Goal: Task Accomplishment & Management: Use online tool/utility

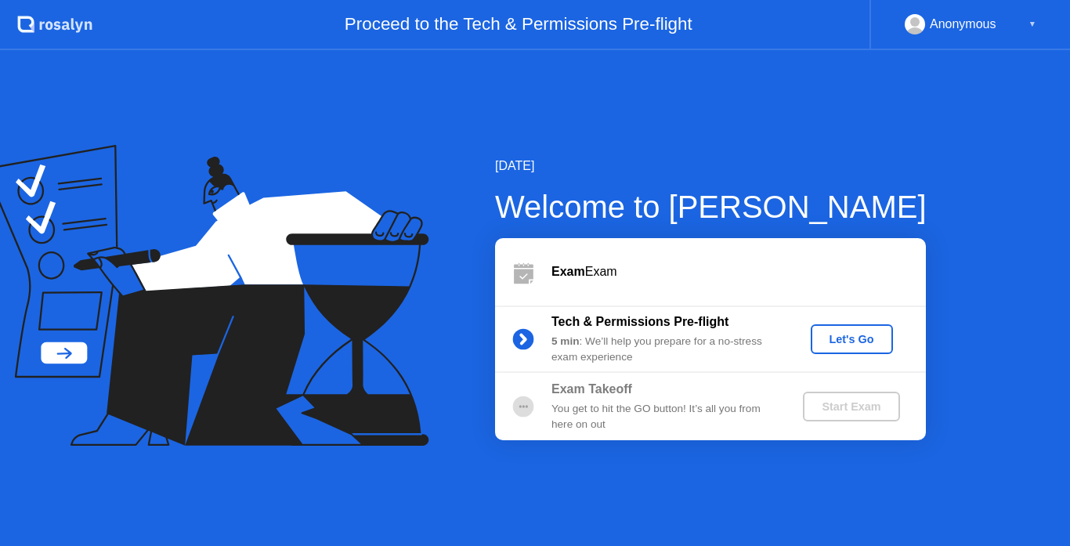
click at [856, 342] on div "Let's Go" at bounding box center [852, 339] width 70 height 13
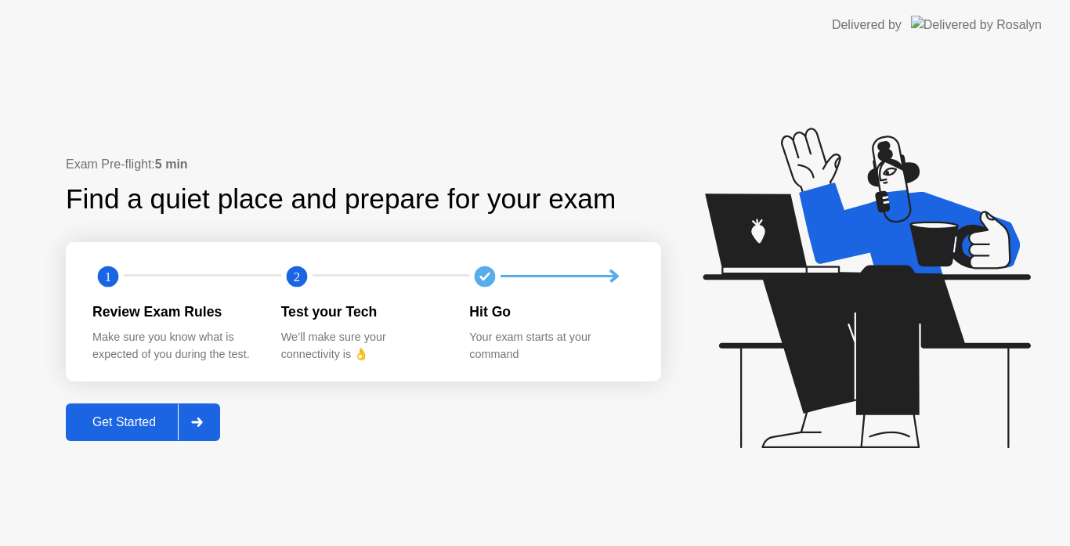
click at [121, 439] on button "Get Started" at bounding box center [143, 422] width 154 height 38
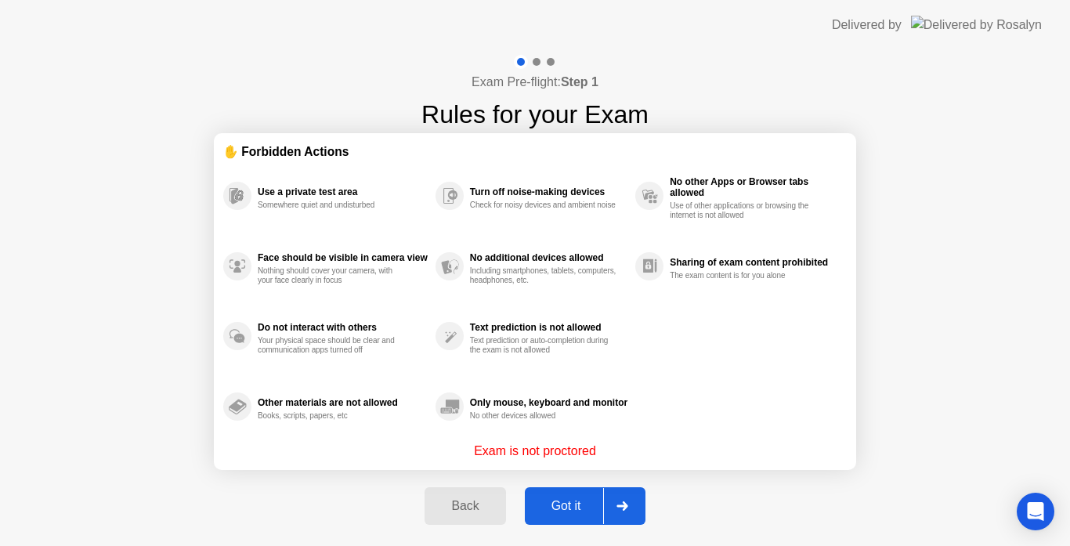
click at [573, 499] on div "Got it" at bounding box center [567, 506] width 74 height 14
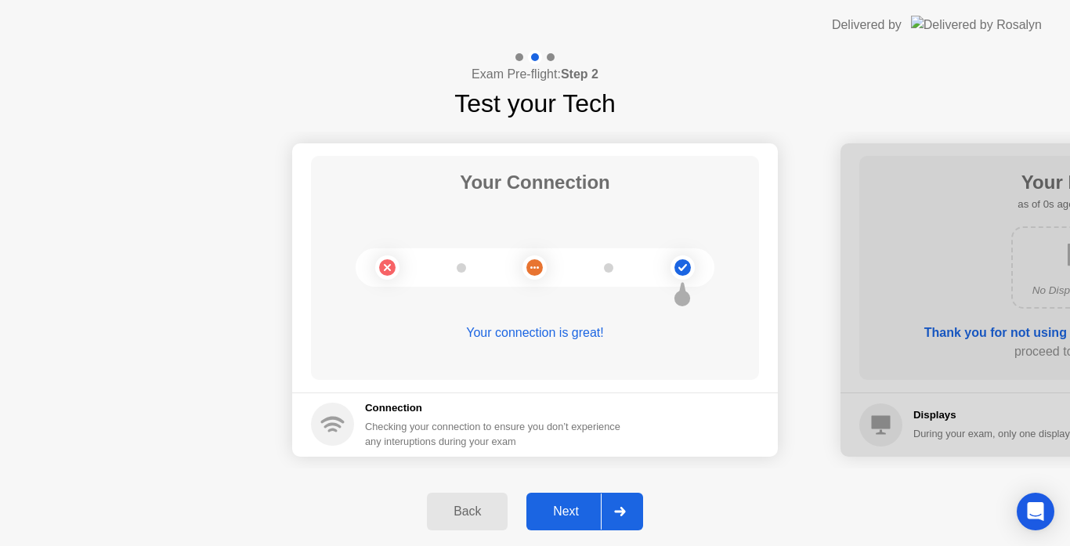
click at [573, 497] on button "Next" at bounding box center [584, 512] width 117 height 38
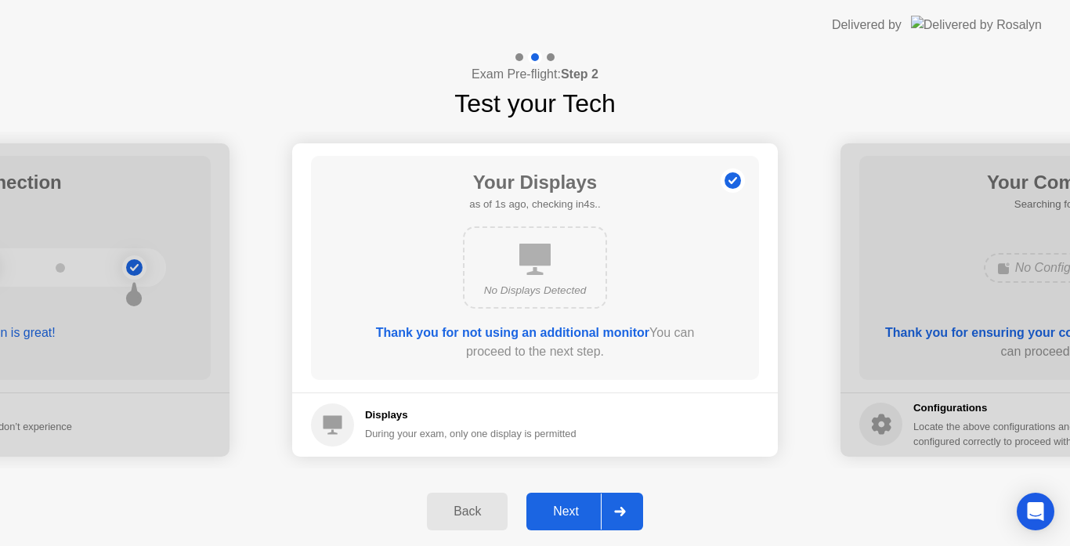
click at [573, 497] on button "Next" at bounding box center [584, 512] width 117 height 38
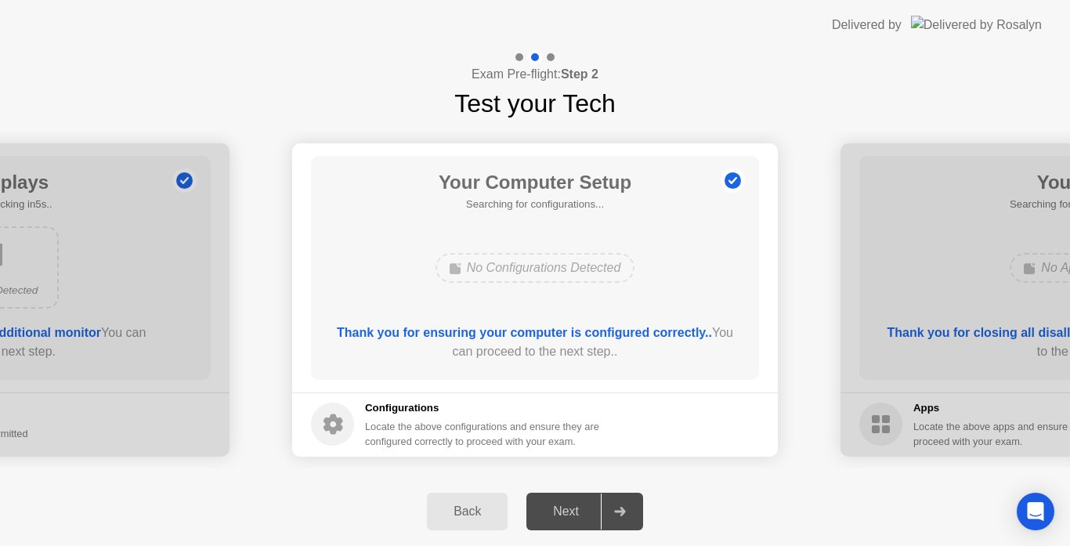
click at [574, 513] on div "Next" at bounding box center [566, 511] width 70 height 14
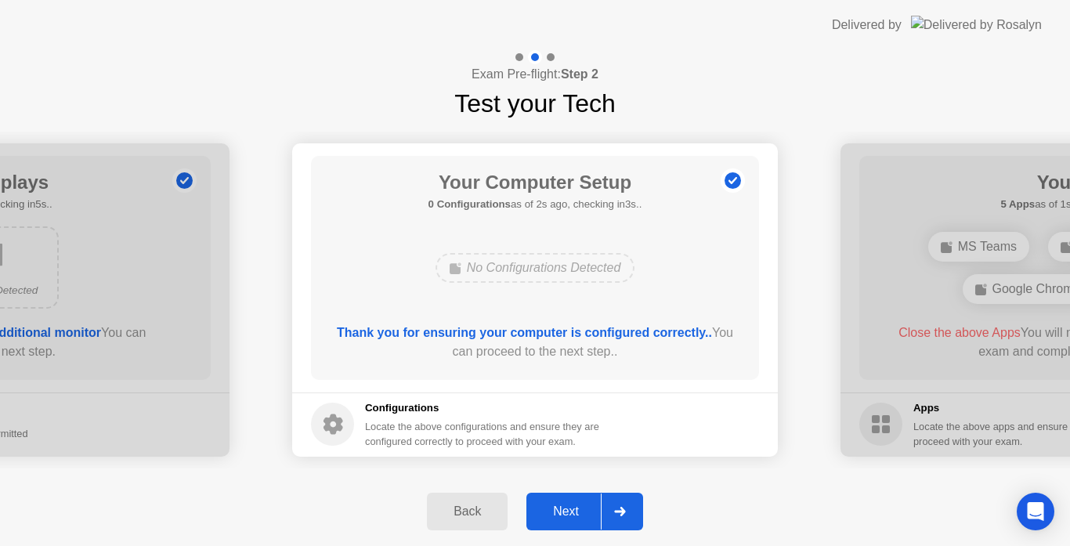
click at [574, 508] on div "Next" at bounding box center [566, 511] width 70 height 14
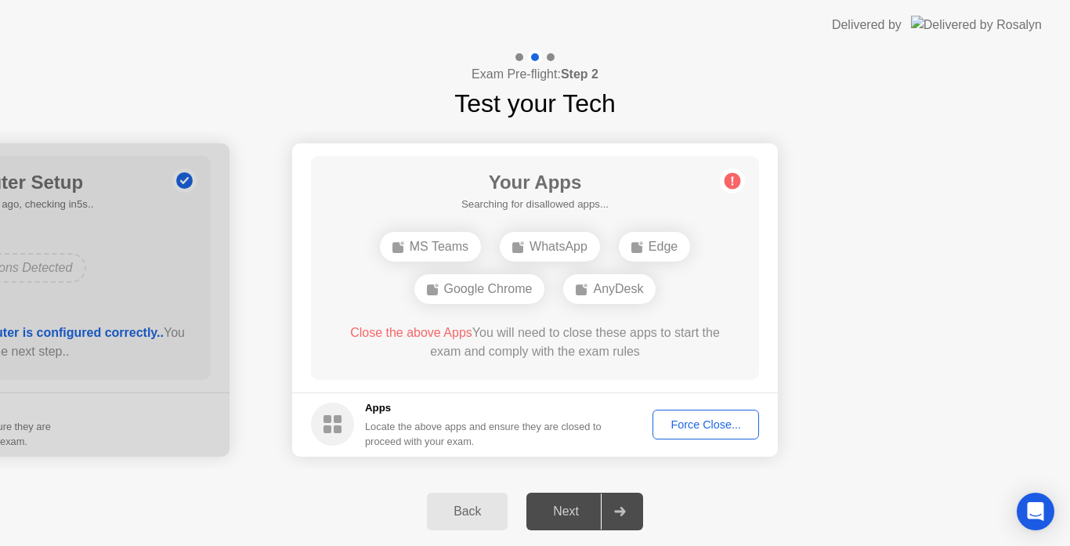
click at [729, 421] on div "Force Close..." at bounding box center [706, 424] width 96 height 13
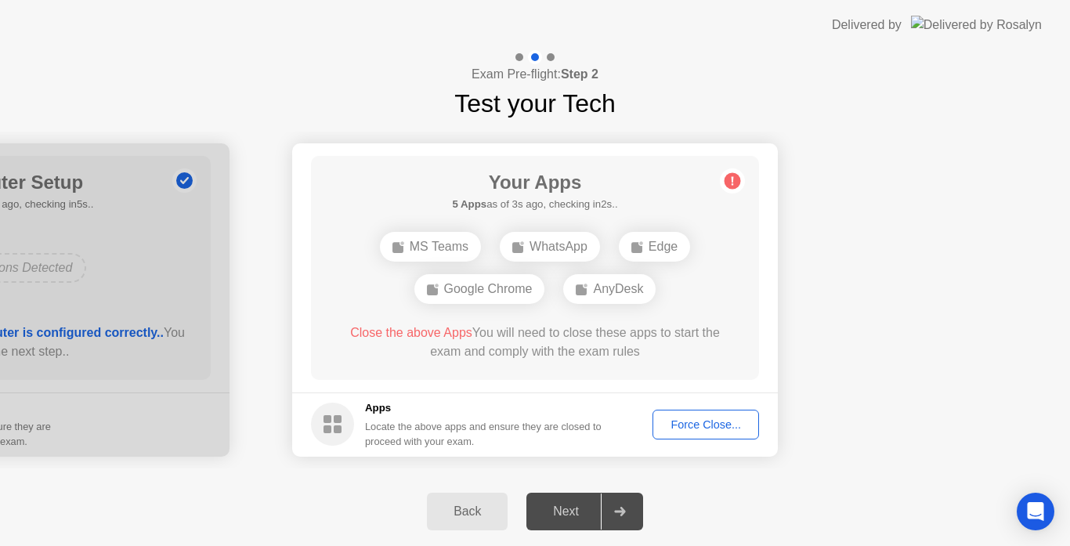
click at [677, 425] on div "Force Close..." at bounding box center [706, 424] width 96 height 13
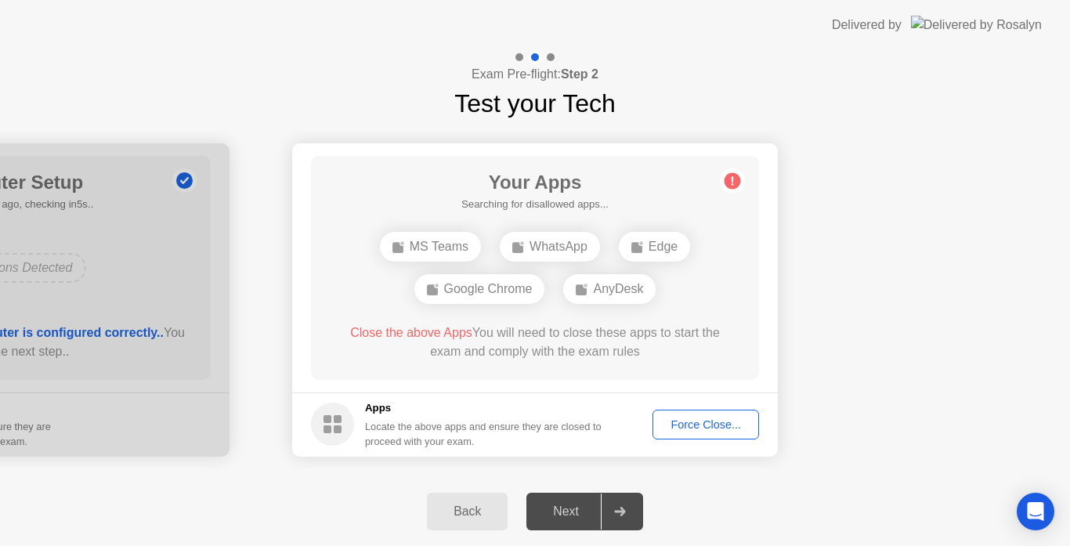
click at [694, 429] on div "Force Close..." at bounding box center [706, 424] width 96 height 13
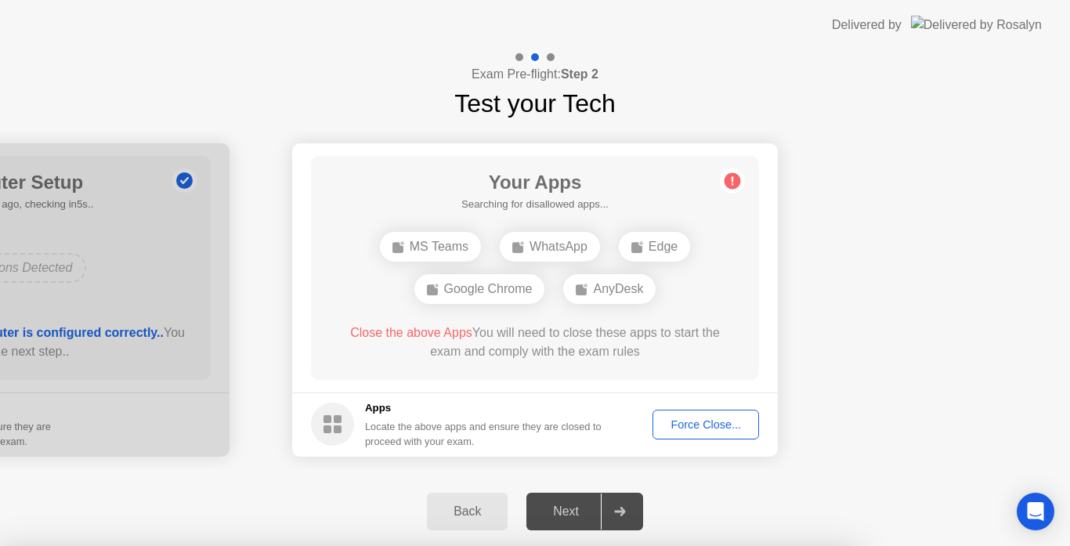
drag, startPoint x: 467, startPoint y: 341, endPoint x: 523, endPoint y: 358, distance: 59.0
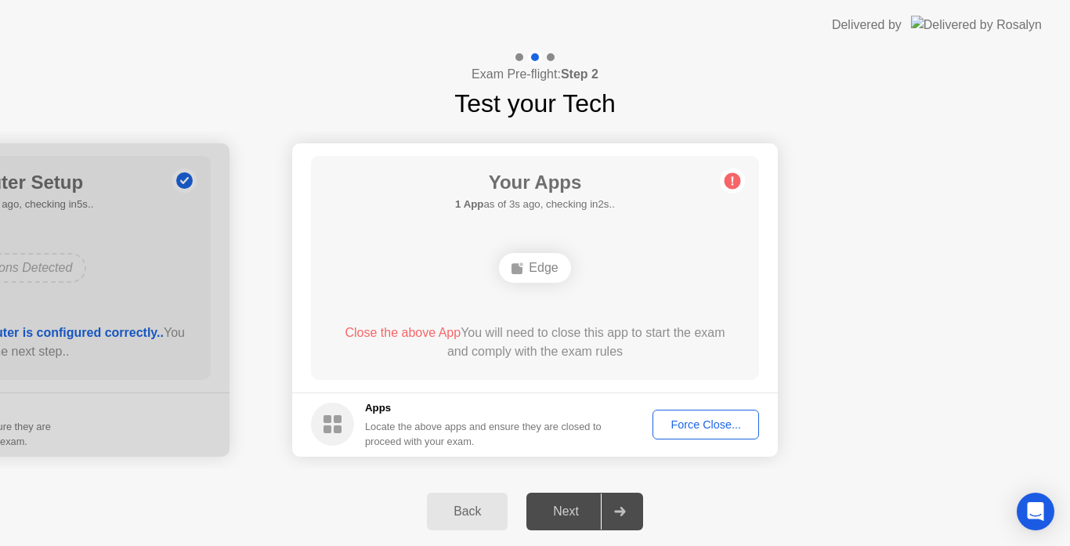
click at [683, 428] on div "Force Close..." at bounding box center [706, 424] width 96 height 13
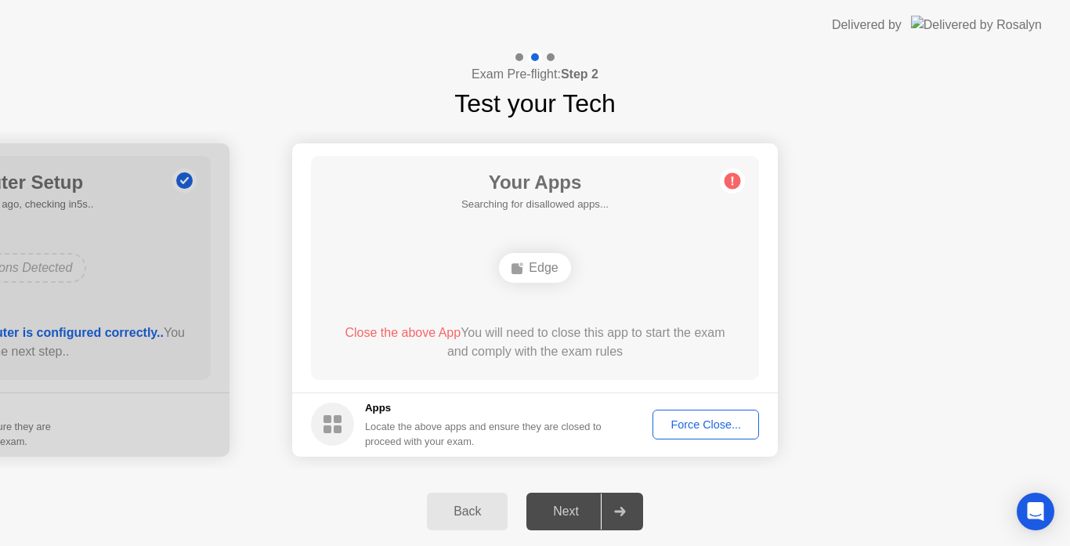
click at [703, 421] on div "Force Close..." at bounding box center [706, 424] width 96 height 13
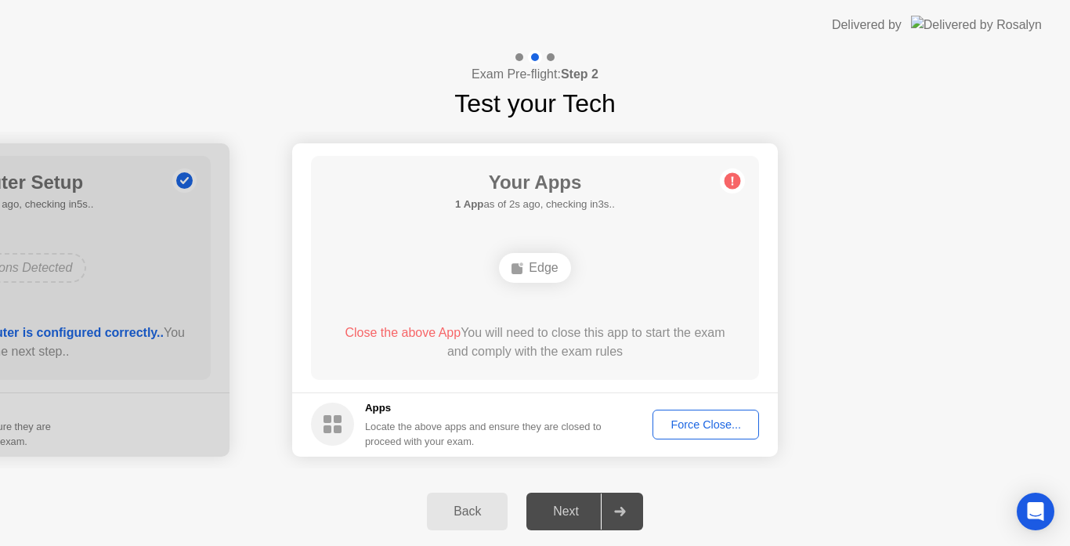
click at [705, 428] on div "Force Close..." at bounding box center [706, 424] width 96 height 13
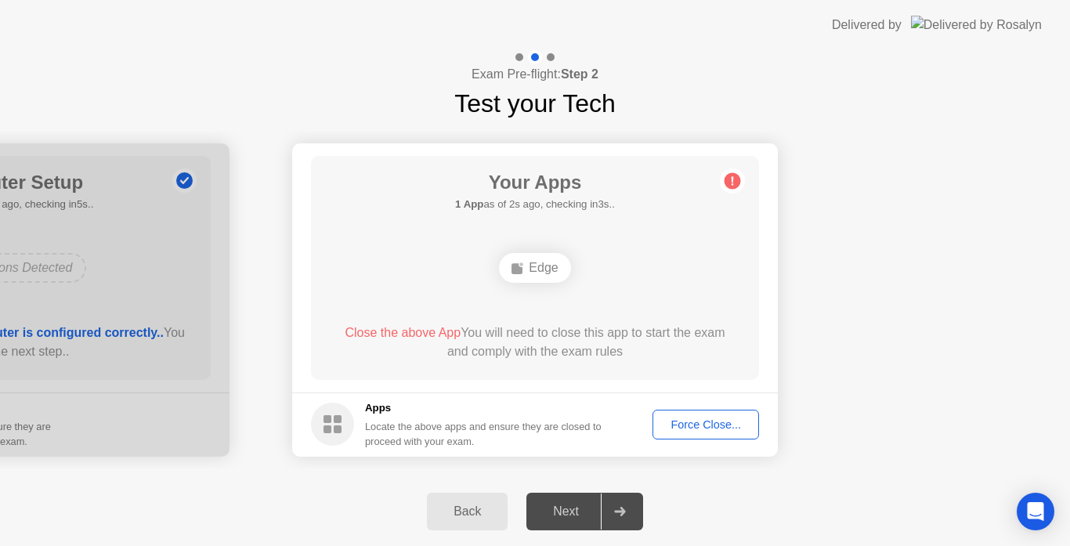
click at [739, 421] on div "Force Close..." at bounding box center [706, 424] width 96 height 13
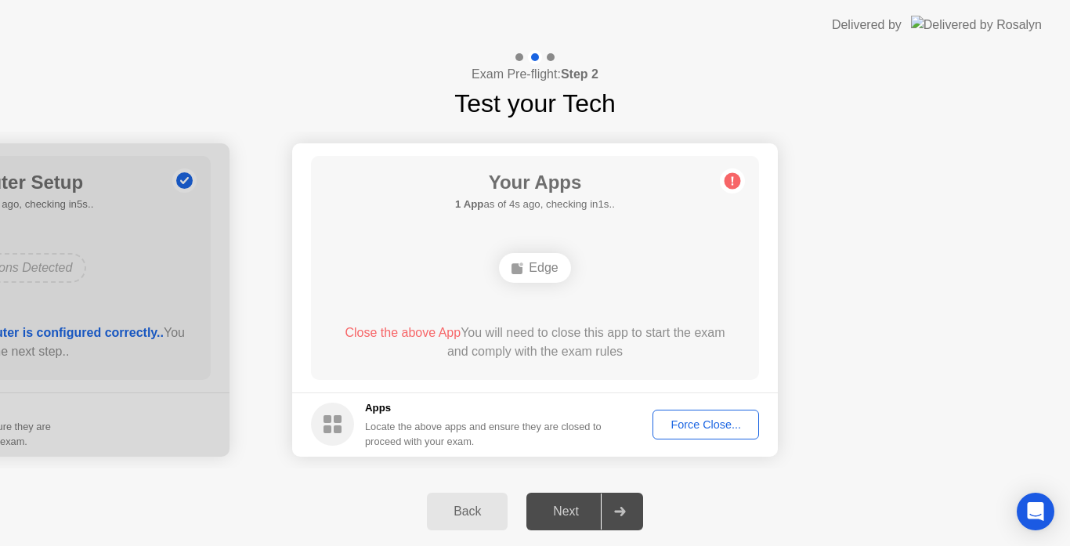
click at [704, 425] on div "Force Close..." at bounding box center [706, 424] width 96 height 13
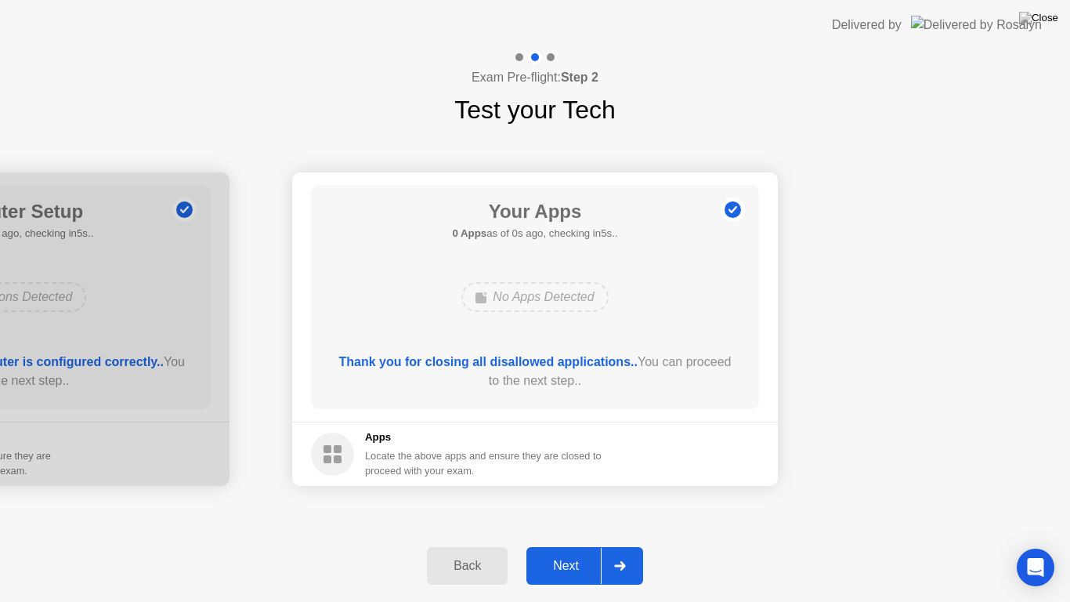
click at [569, 545] on div "Next" at bounding box center [566, 565] width 70 height 14
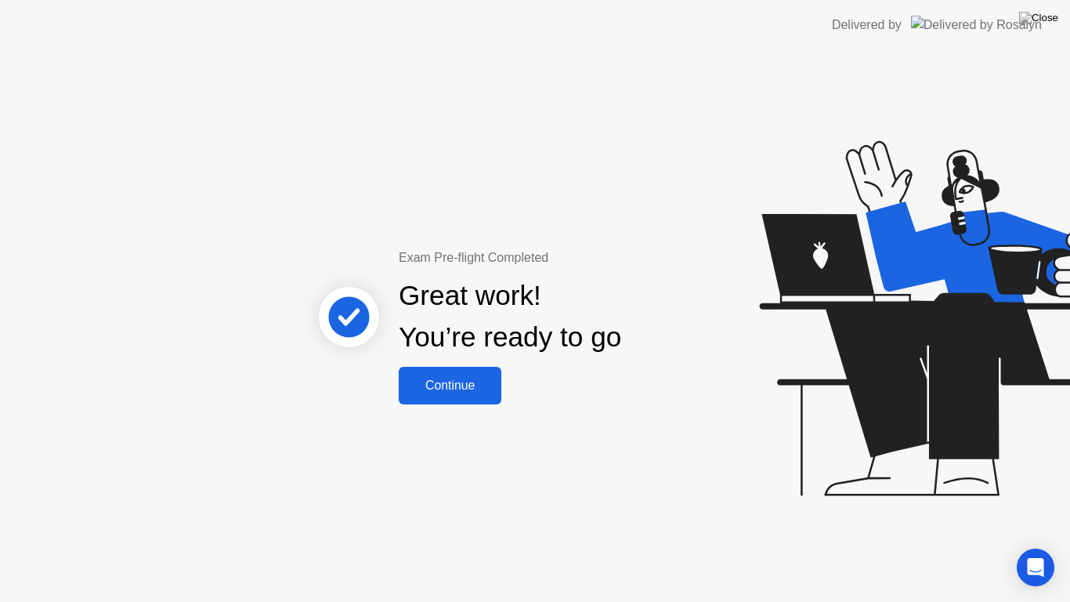
click at [452, 385] on div "Continue" at bounding box center [449, 385] width 93 height 14
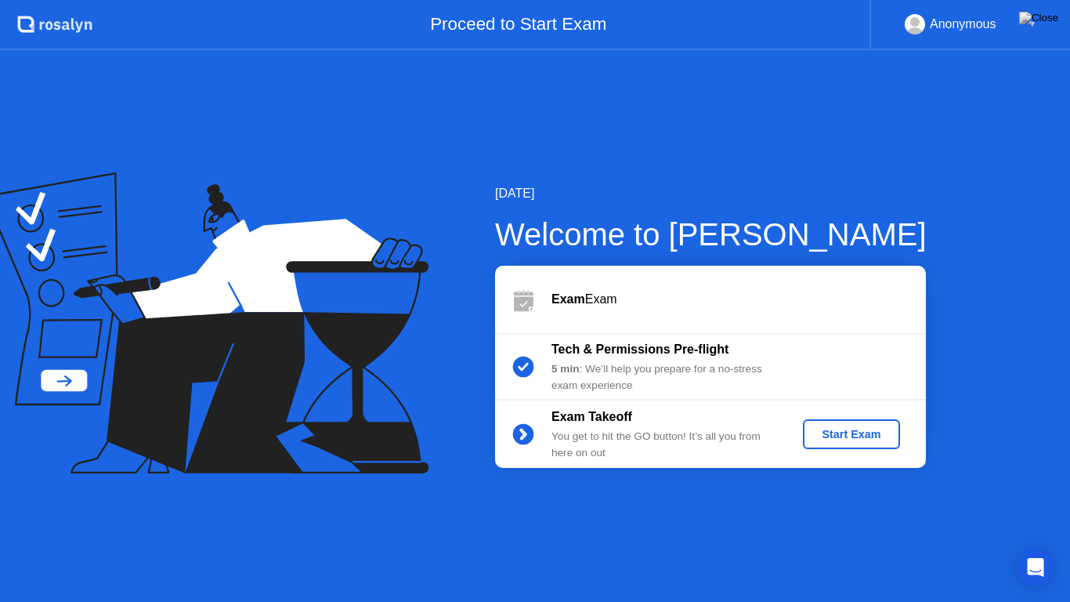
click at [861, 432] on div "Start Exam" at bounding box center [851, 434] width 84 height 13
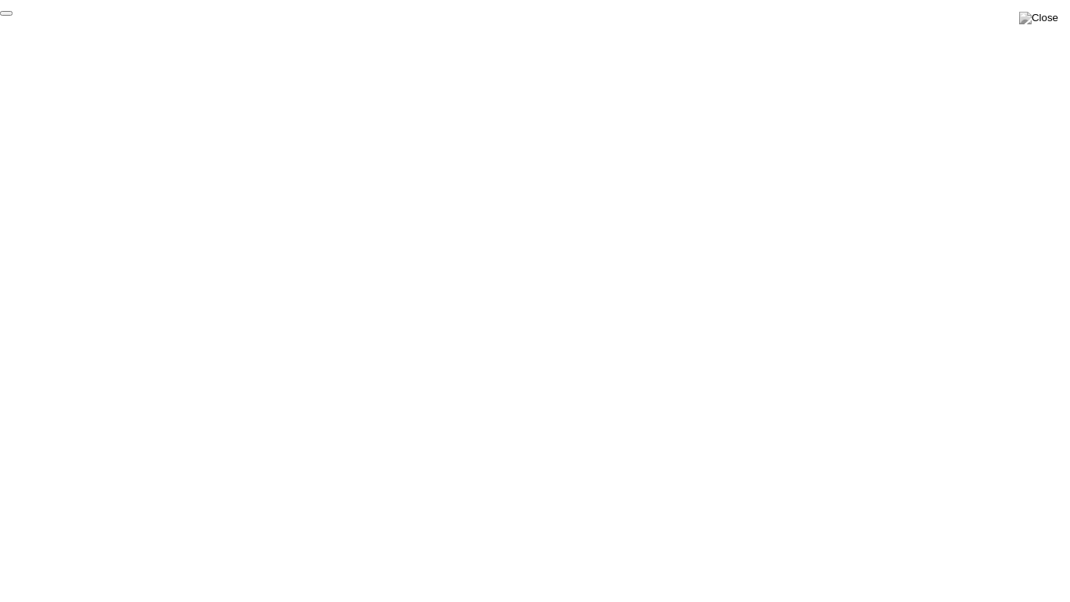
click div "End Proctoring Session"
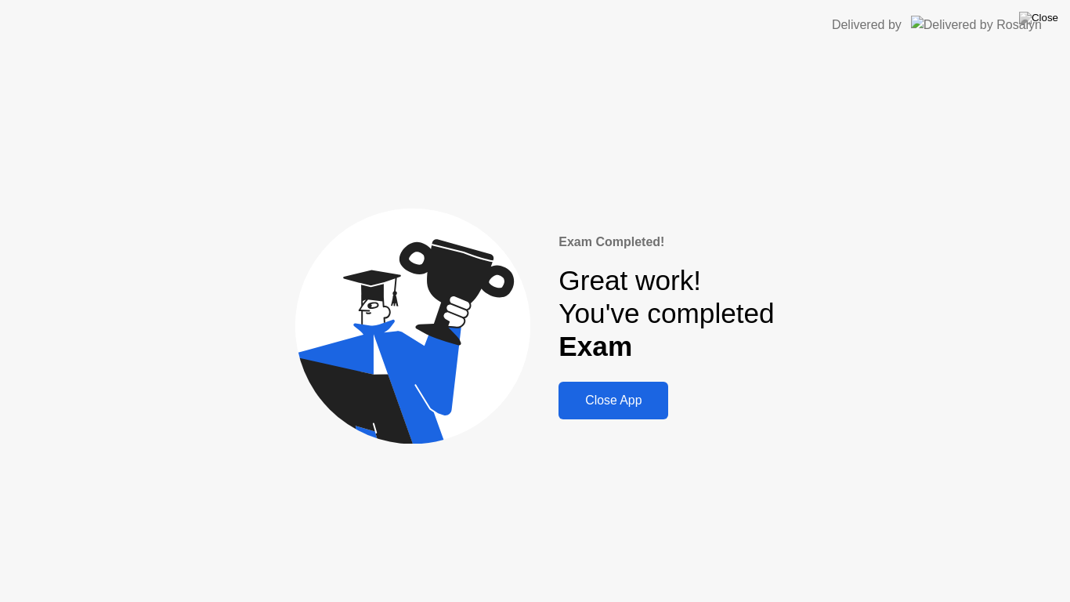
click at [606, 399] on div "Close App" at bounding box center [613, 400] width 100 height 14
